Goal: Information Seeking & Learning: Check status

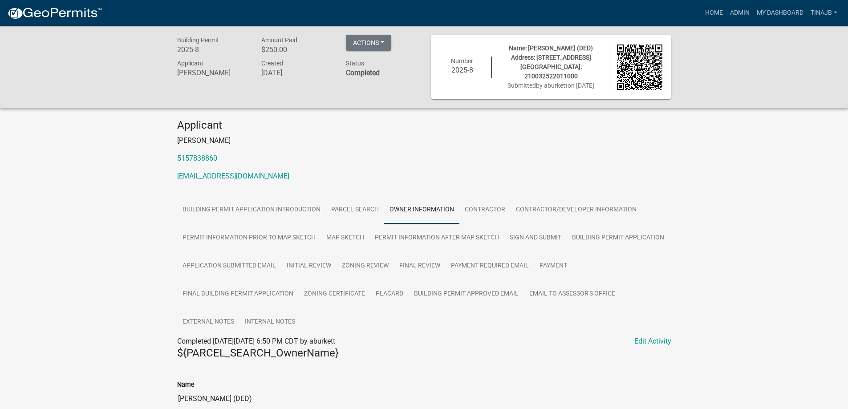
scroll to position [330, 0]
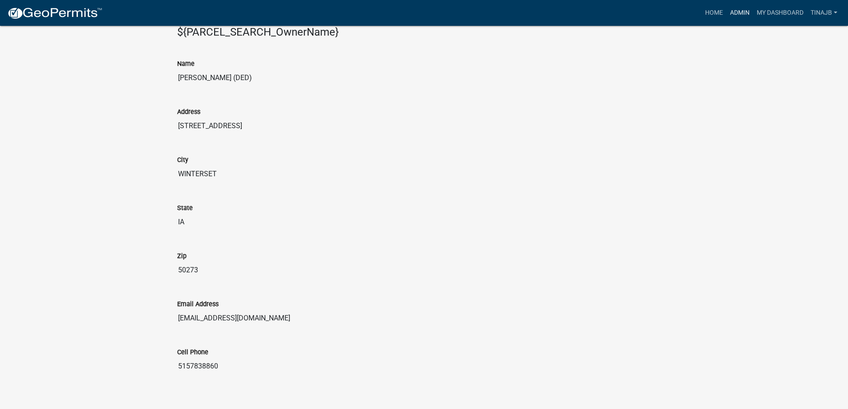
click at [733, 10] on link "Admin" at bounding box center [739, 12] width 27 height 17
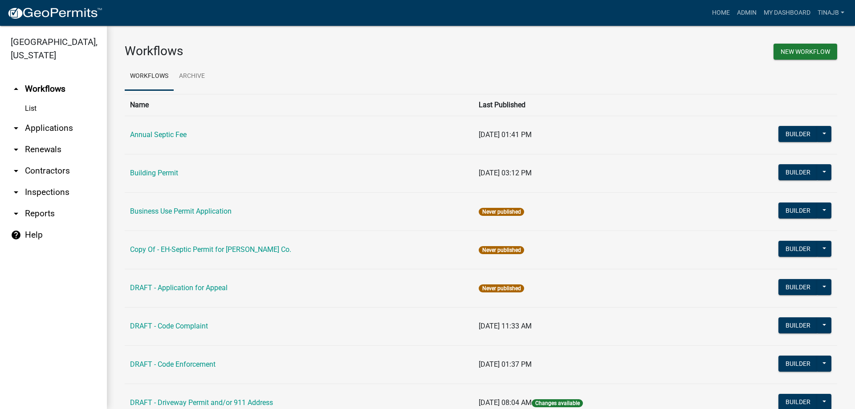
click at [52, 117] on link "arrow_drop_down Applications" at bounding box center [53, 127] width 107 height 21
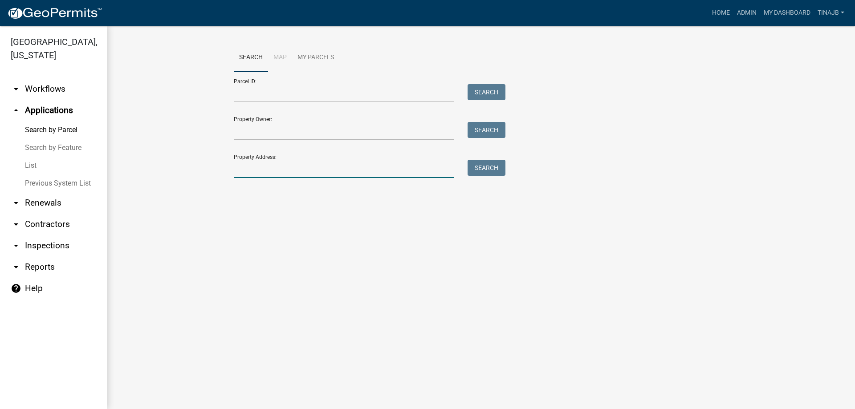
click at [268, 168] on input "Property Address:" at bounding box center [344, 169] width 220 height 18
type input "3019"
click at [471, 170] on button "Search" at bounding box center [486, 168] width 38 height 16
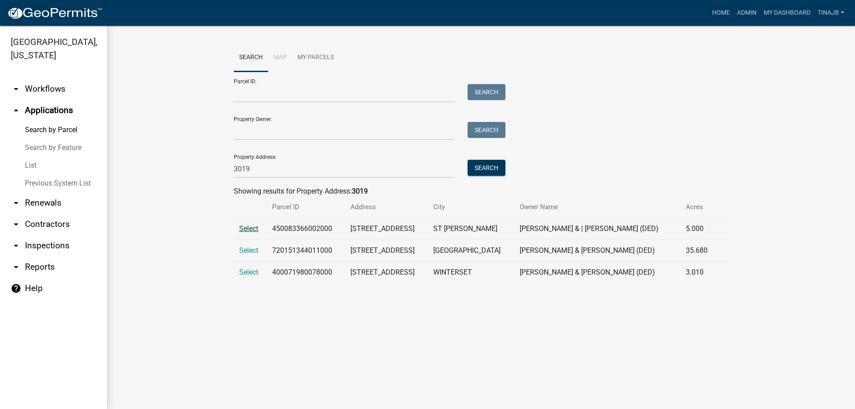
click at [254, 226] on span "Select" at bounding box center [248, 228] width 19 height 8
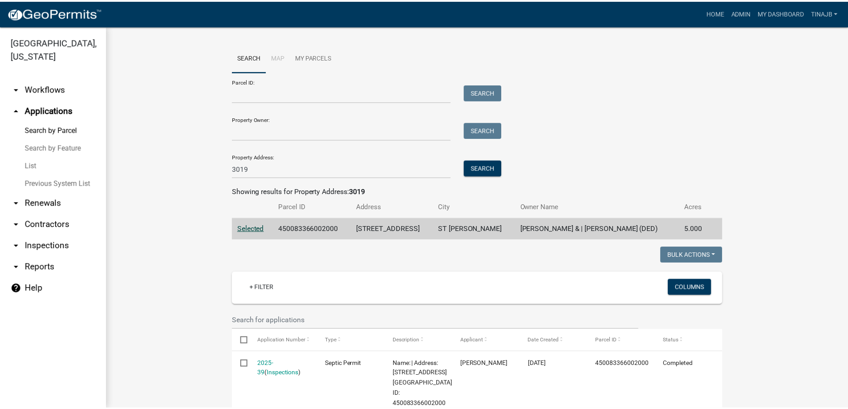
scroll to position [45, 0]
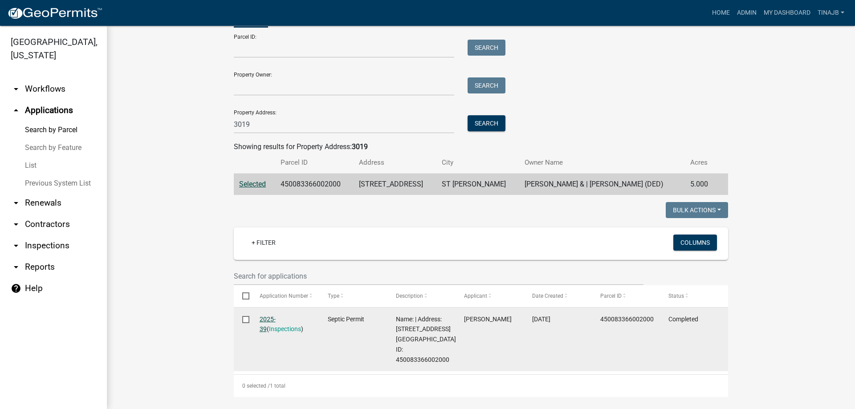
click at [268, 317] on link "2025-39" at bounding box center [267, 324] width 16 height 17
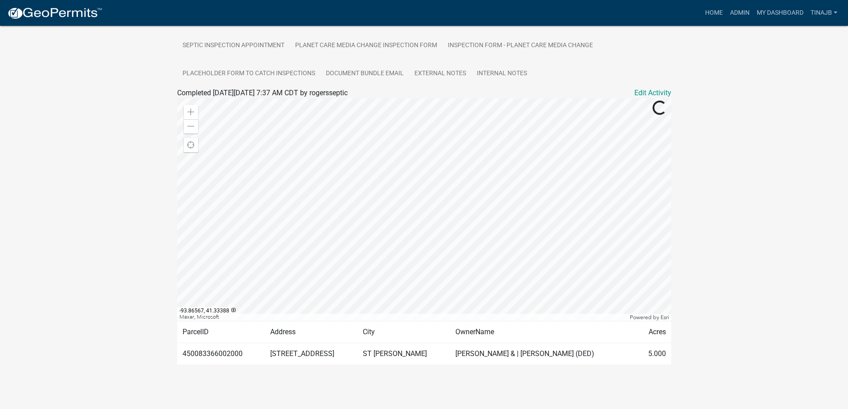
scroll to position [113, 0]
